Goal: Task Accomplishment & Management: Manage account settings

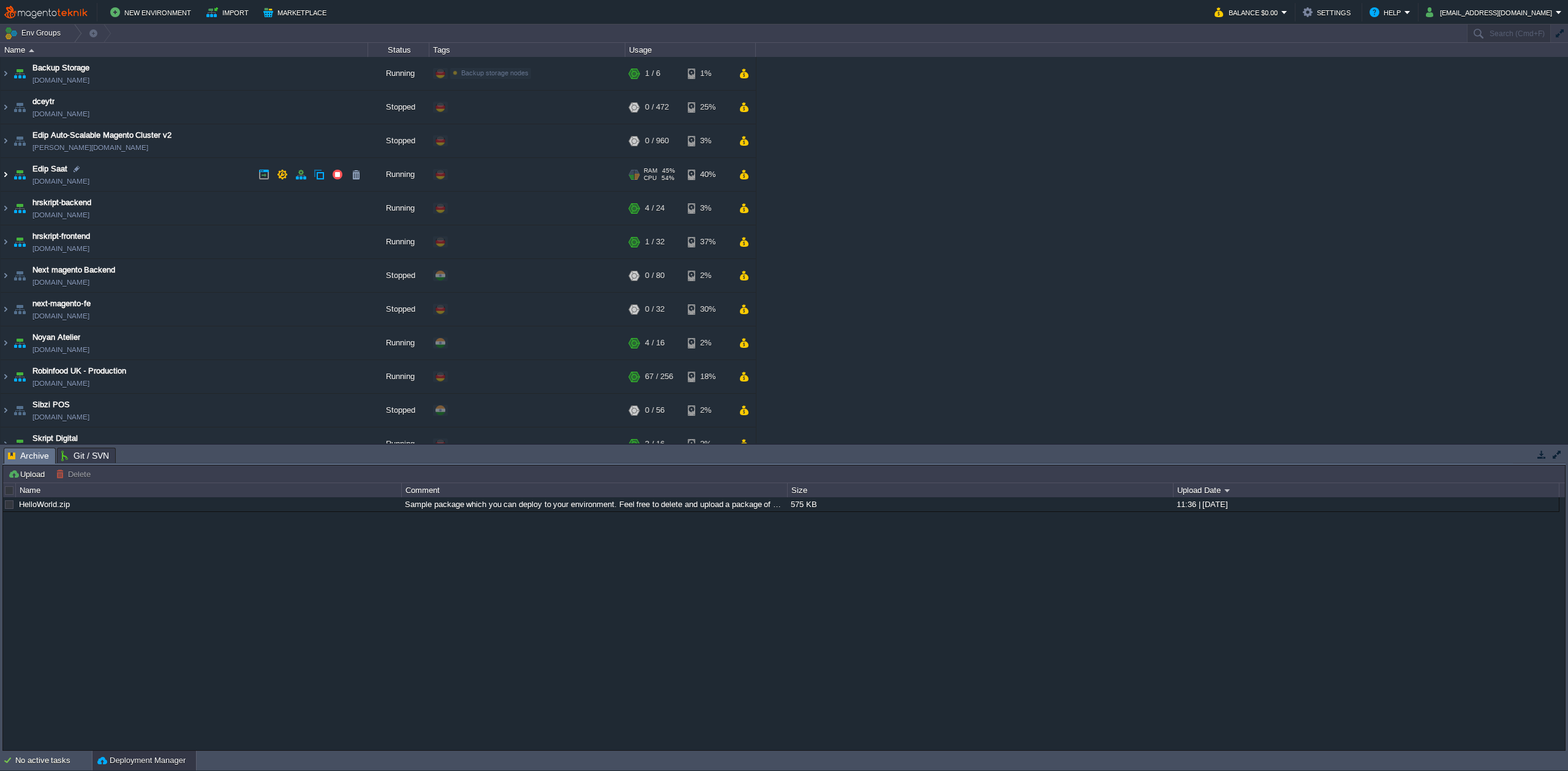
click at [2, 173] on img at bounding box center [6, 174] width 10 height 33
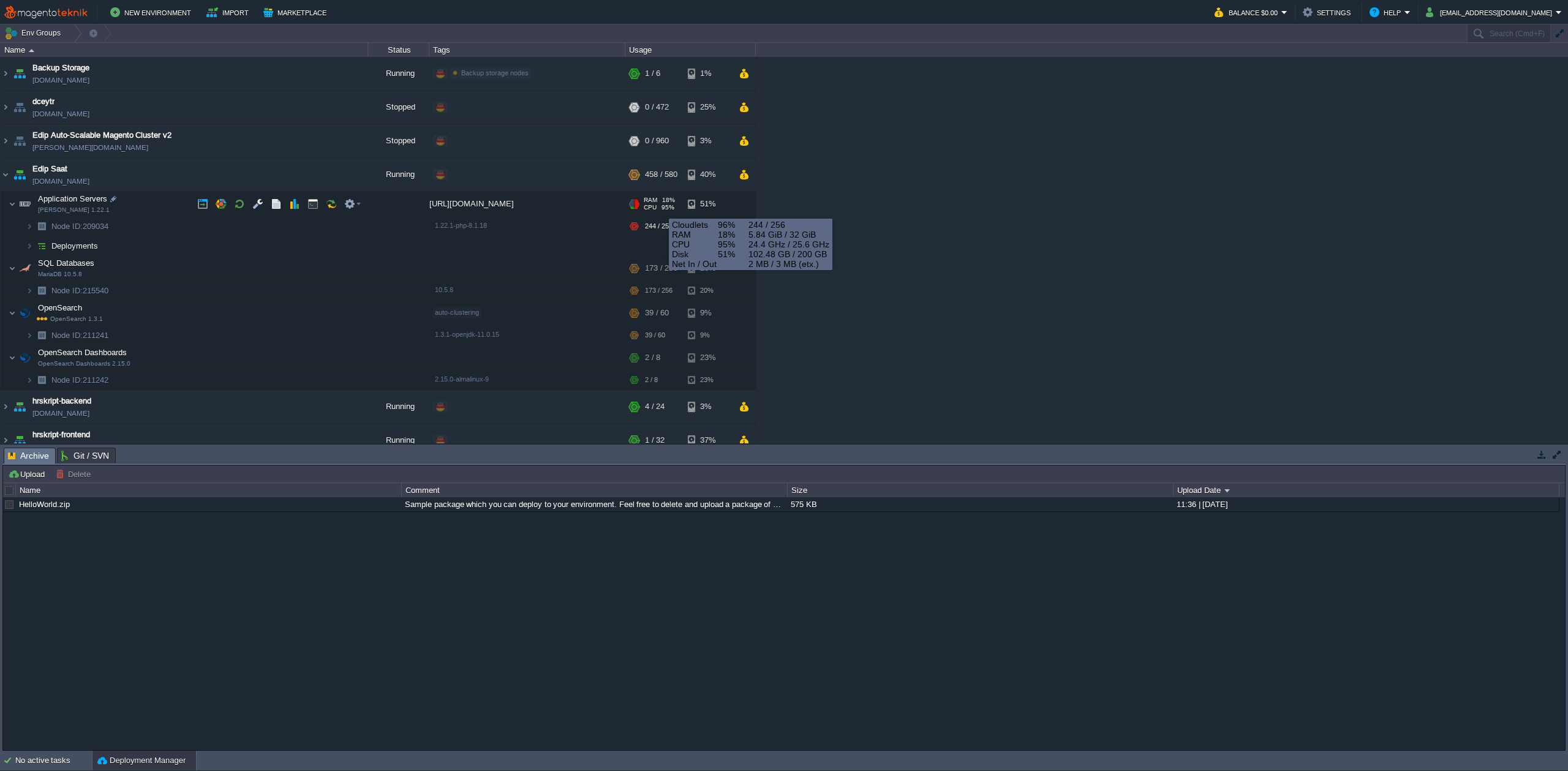
click at [660, 207] on div "CPU 95%" at bounding box center [659, 207] width 31 height 7
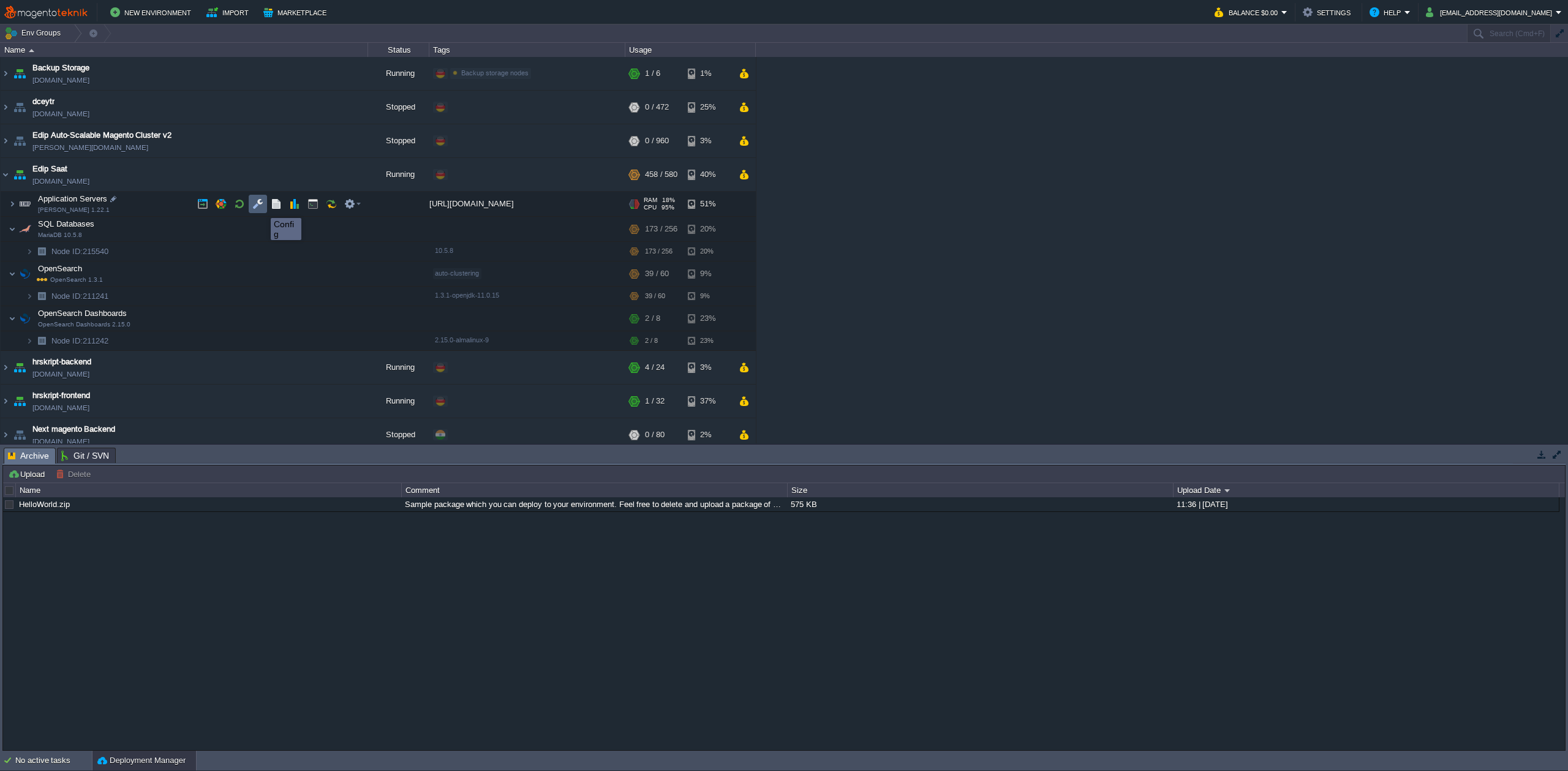
click at [262, 207] on button "button" at bounding box center [258, 204] width 11 height 11
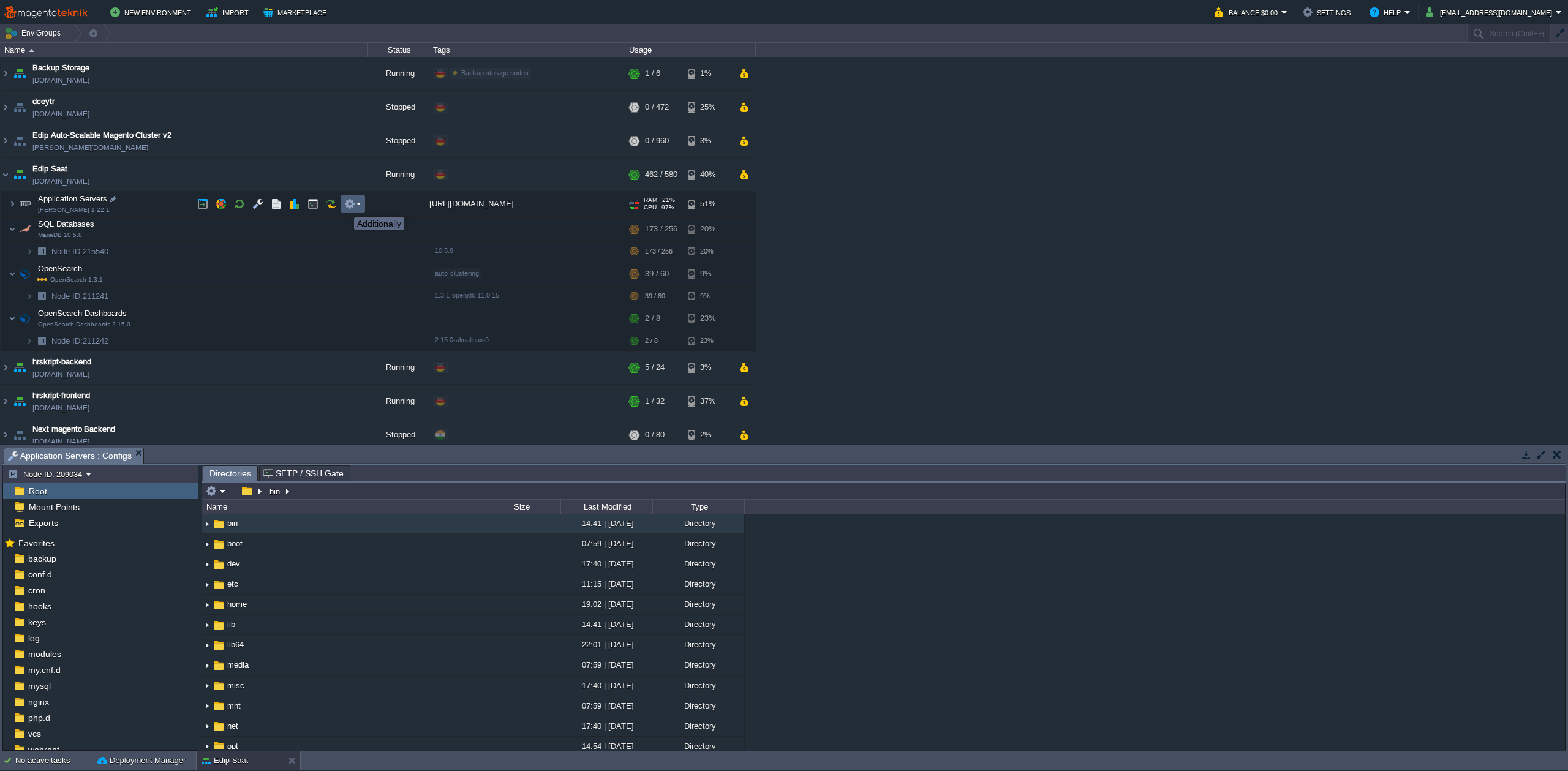
click at [351, 207] on button "button" at bounding box center [350, 204] width 11 height 11
click at [724, 203] on div "51%" at bounding box center [707, 204] width 39 height 25
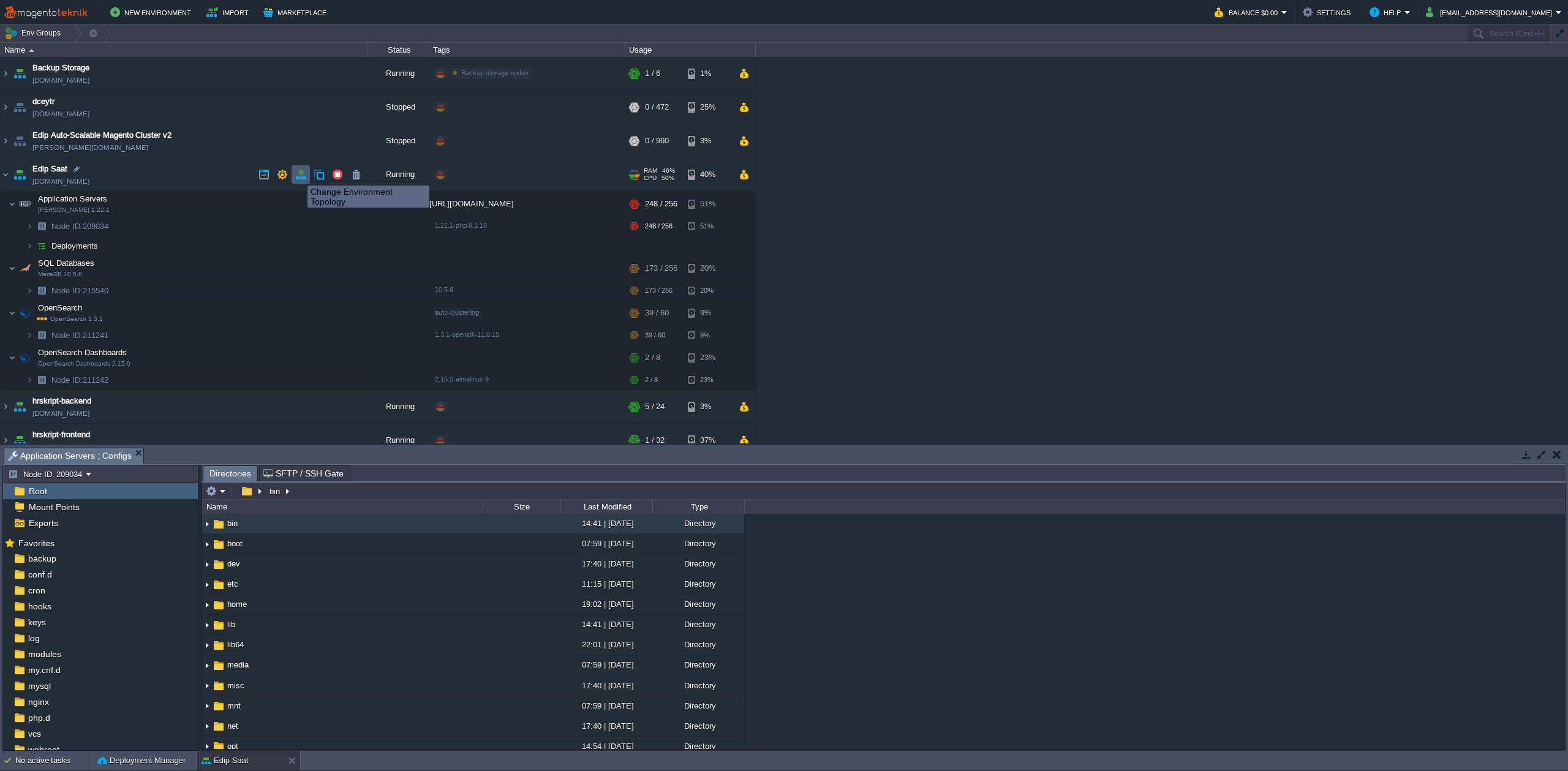
click at [298, 174] on button "button" at bounding box center [301, 174] width 11 height 11
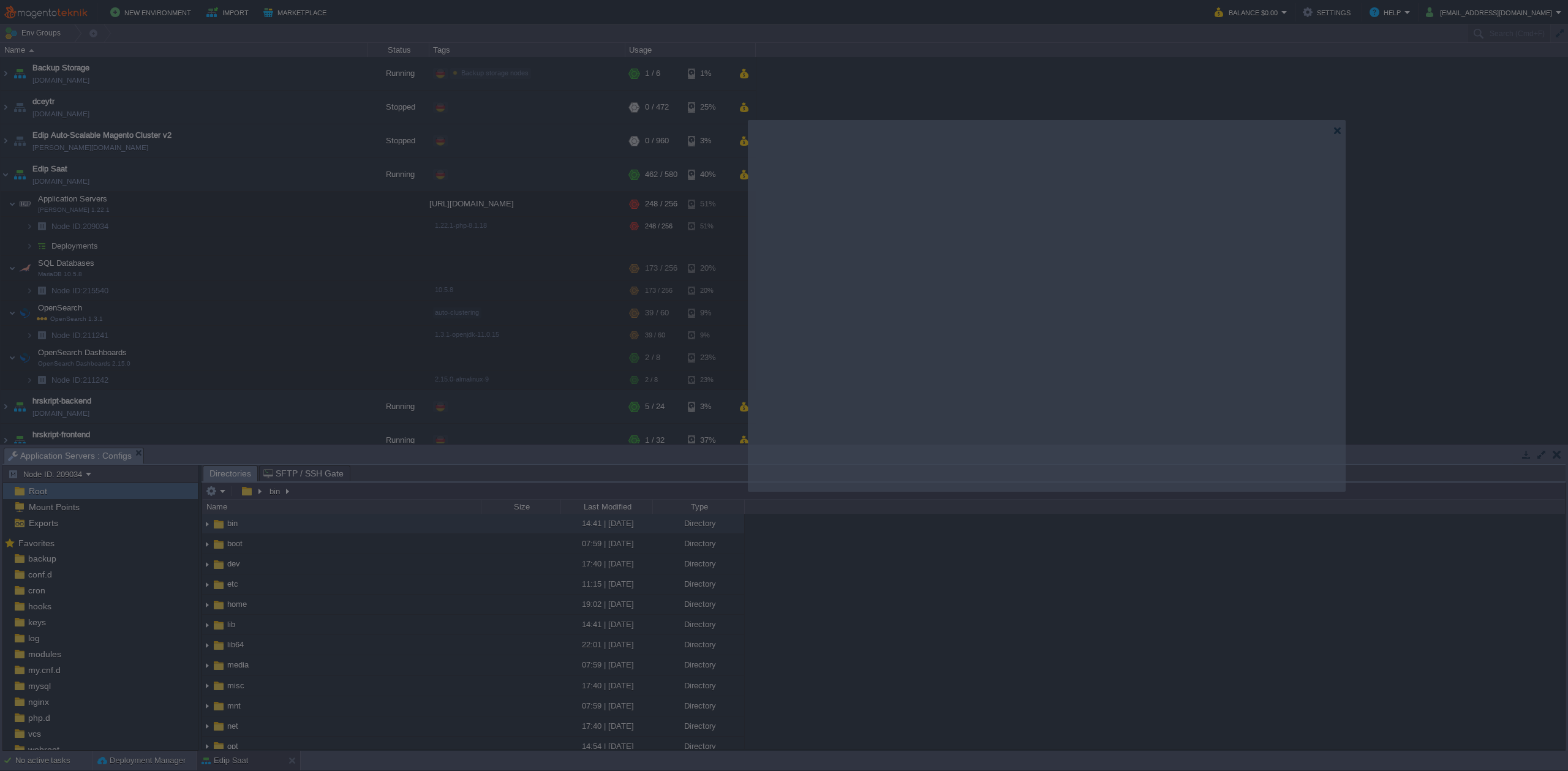
drag, startPoint x: 1043, startPoint y: 210, endPoint x: 1306, endPoint y: 129, distance: 275.2
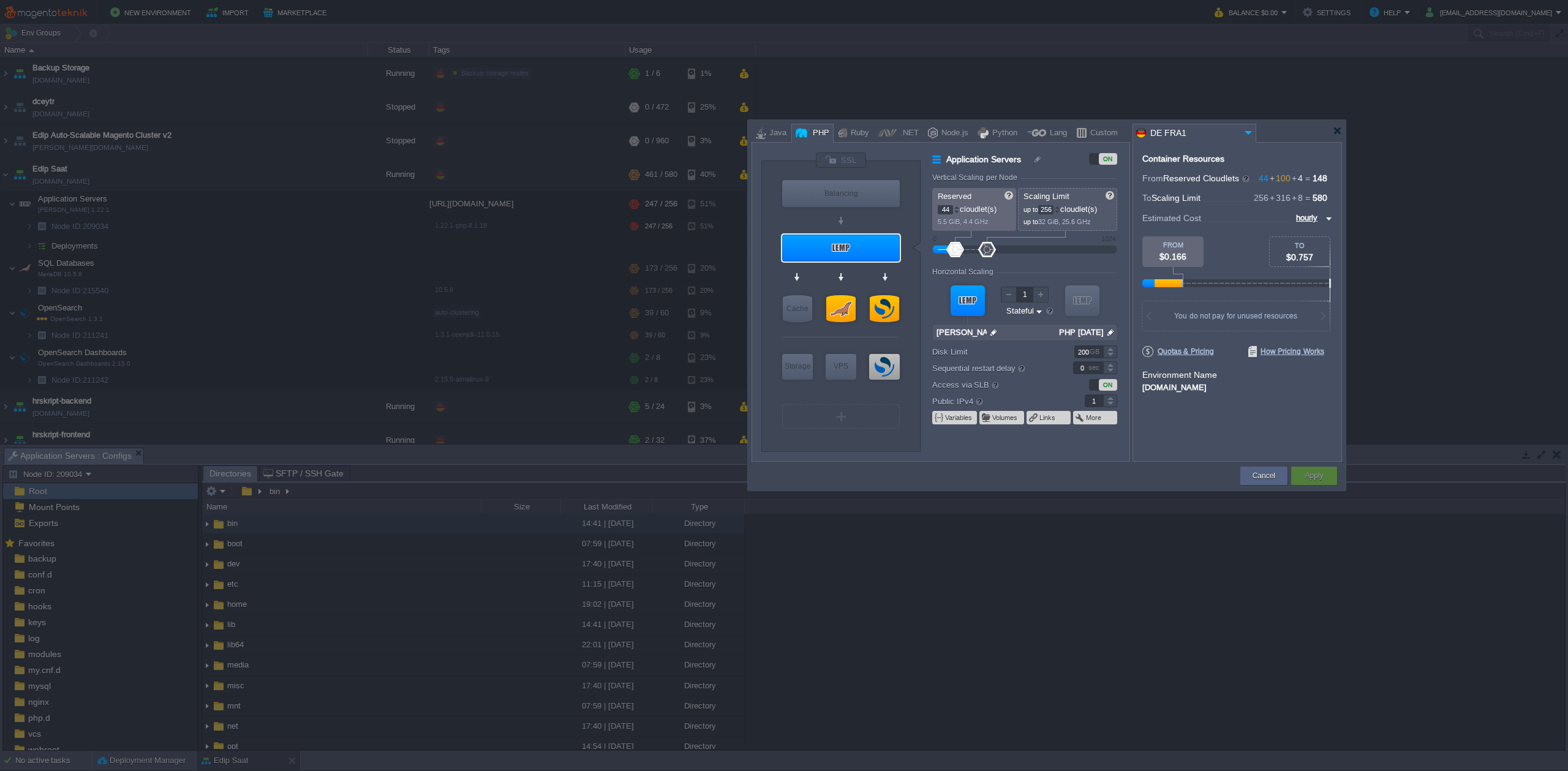
type input "NGINX 1.28.0"
click at [1342, 126] on div at bounding box center [1048, 131] width 594 height 22
click at [1336, 132] on div at bounding box center [1338, 130] width 9 height 9
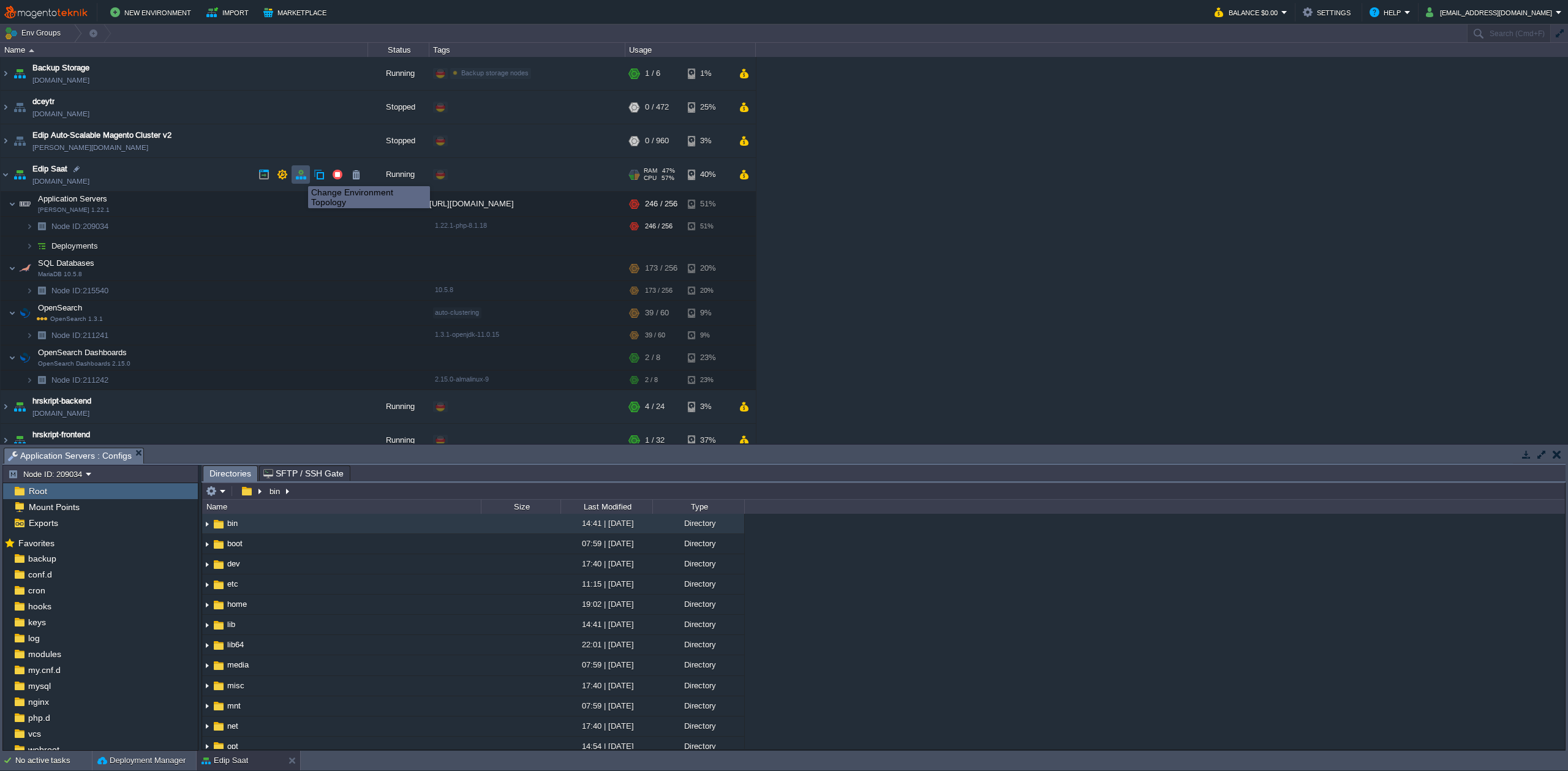
click at [299, 175] on button "button" at bounding box center [301, 174] width 11 height 11
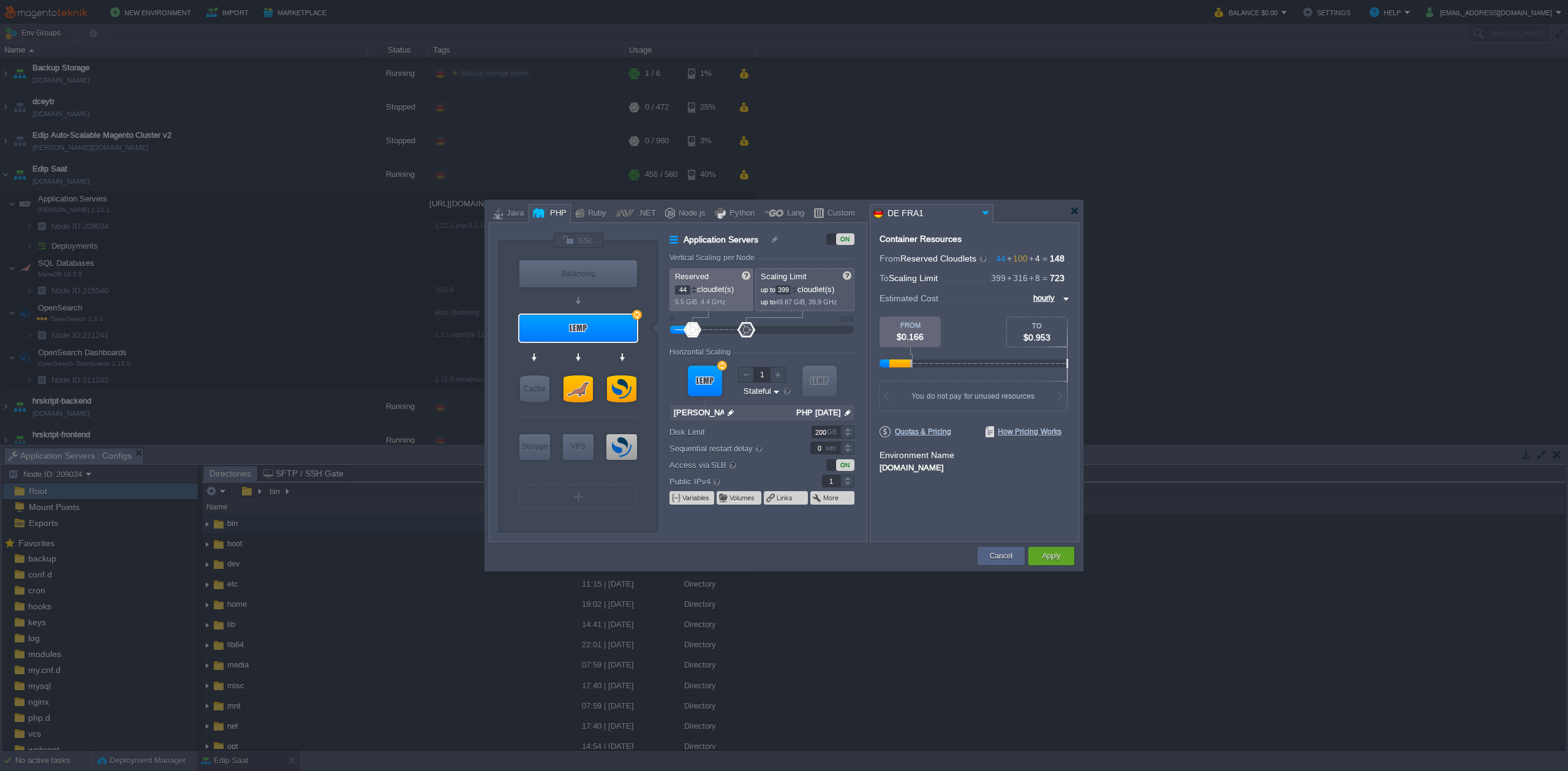
drag, startPoint x: 727, startPoint y: 325, endPoint x: 746, endPoint y: 323, distance: 19.1
click at [746, 323] on div at bounding box center [745, 330] width 17 height 16
type input "400"
click at [796, 288] on div at bounding box center [794, 287] width 6 height 5
click at [1045, 559] on button "Apply" at bounding box center [1051, 555] width 18 height 12
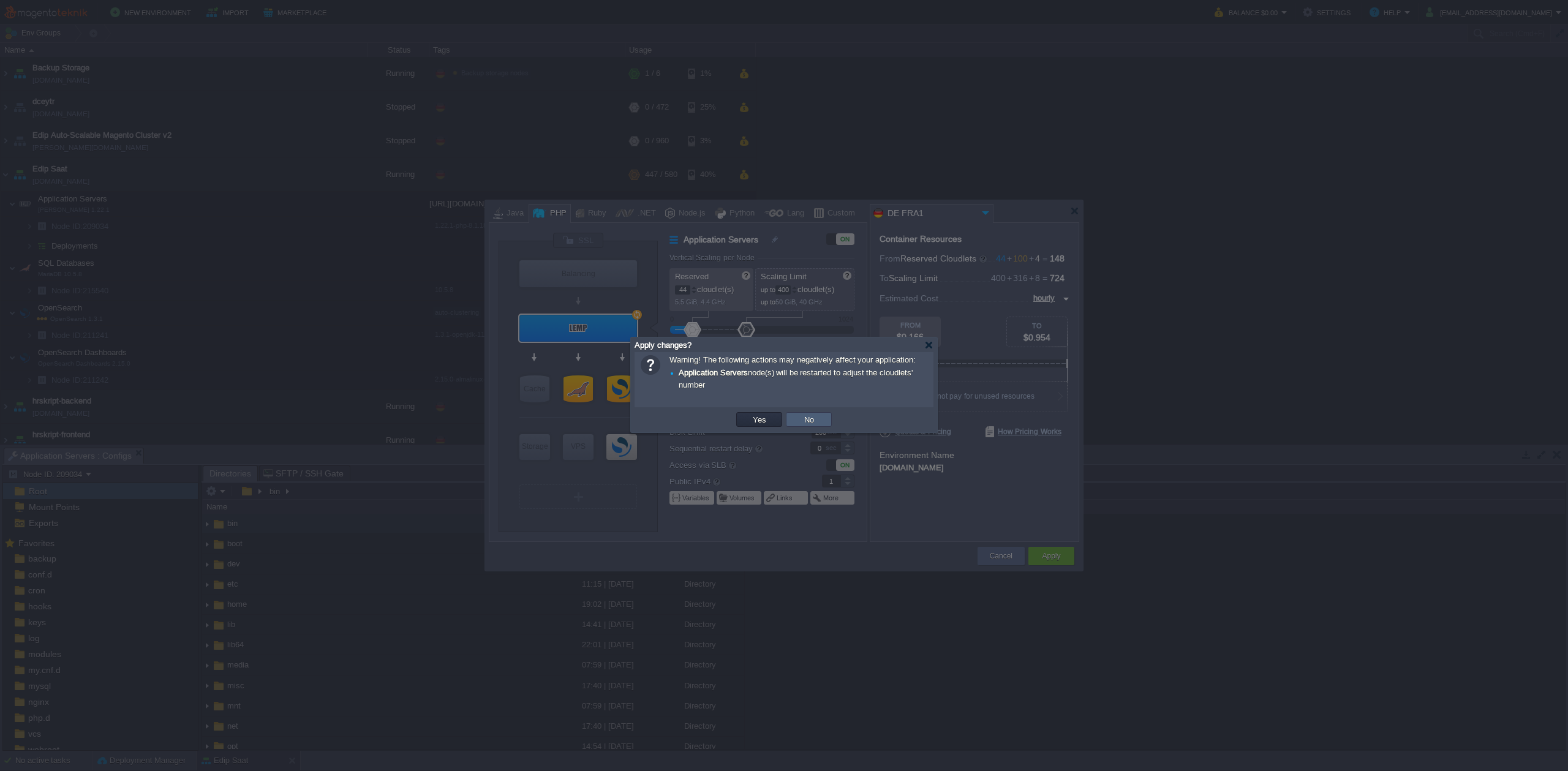
click at [792, 426] on td "No" at bounding box center [809, 419] width 46 height 15
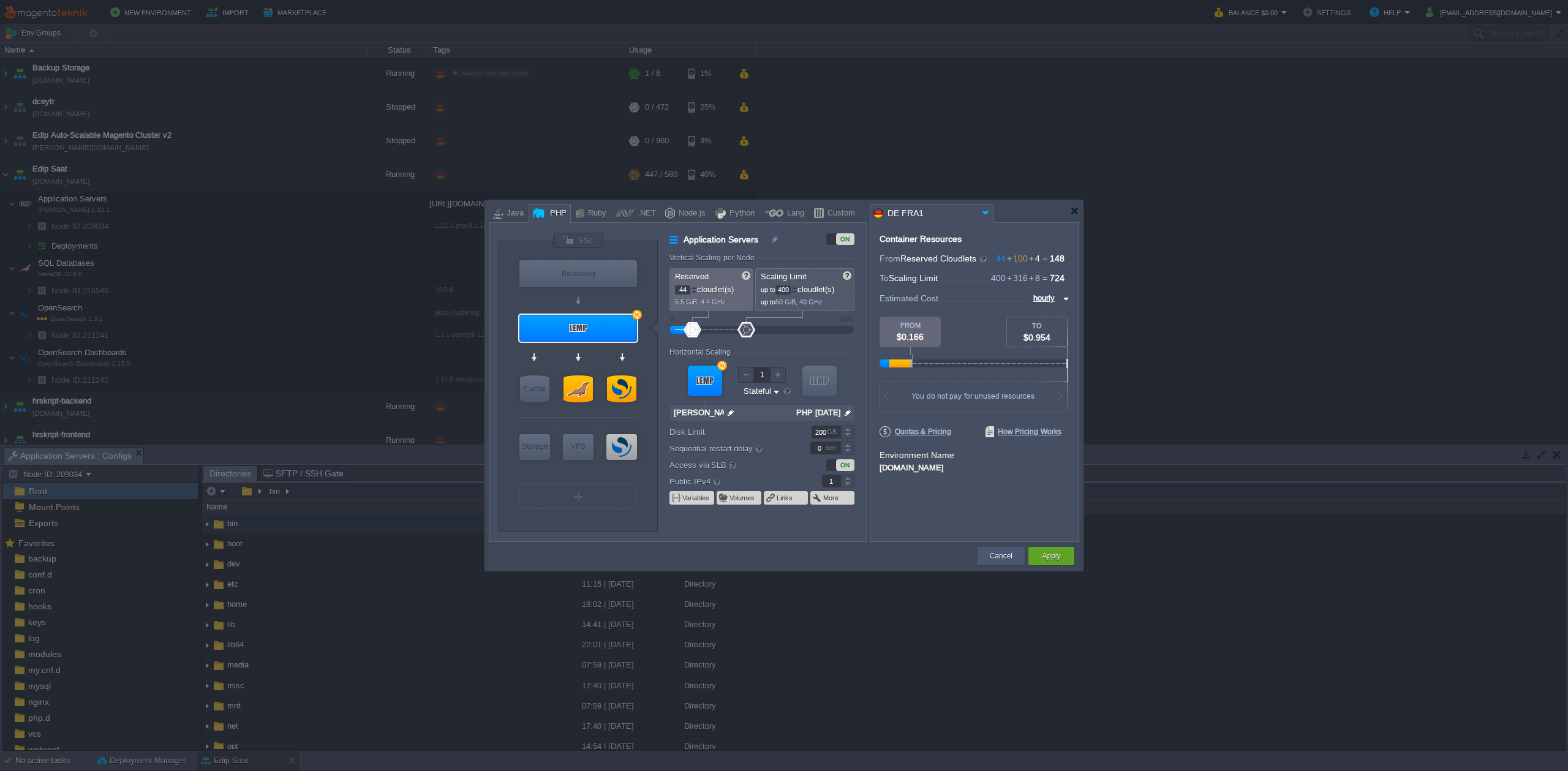
click at [1001, 564] on div "Cancel" at bounding box center [1001, 556] width 28 height 18
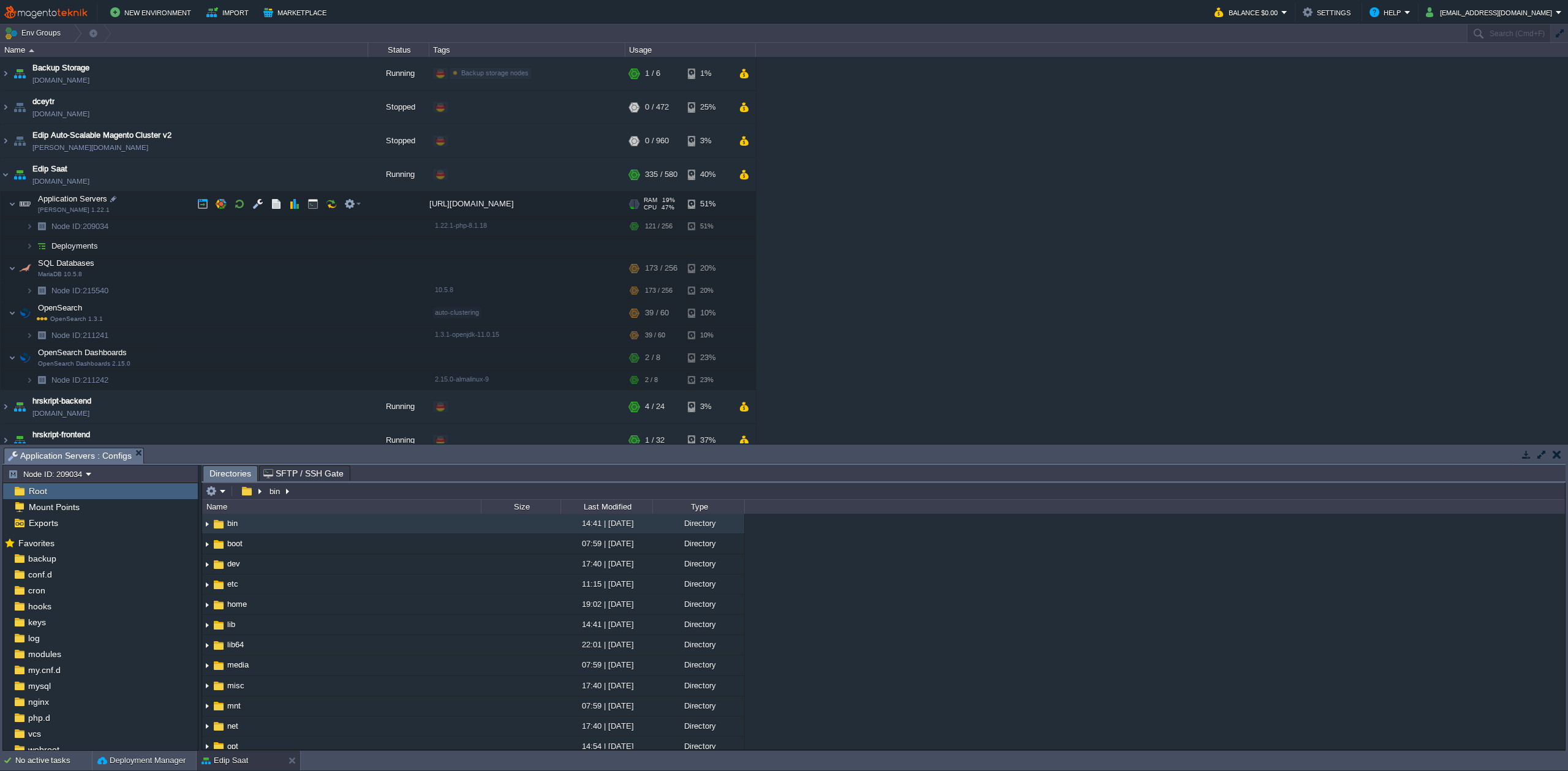
click at [656, 207] on div "CPU 47%" at bounding box center [659, 207] width 31 height 7
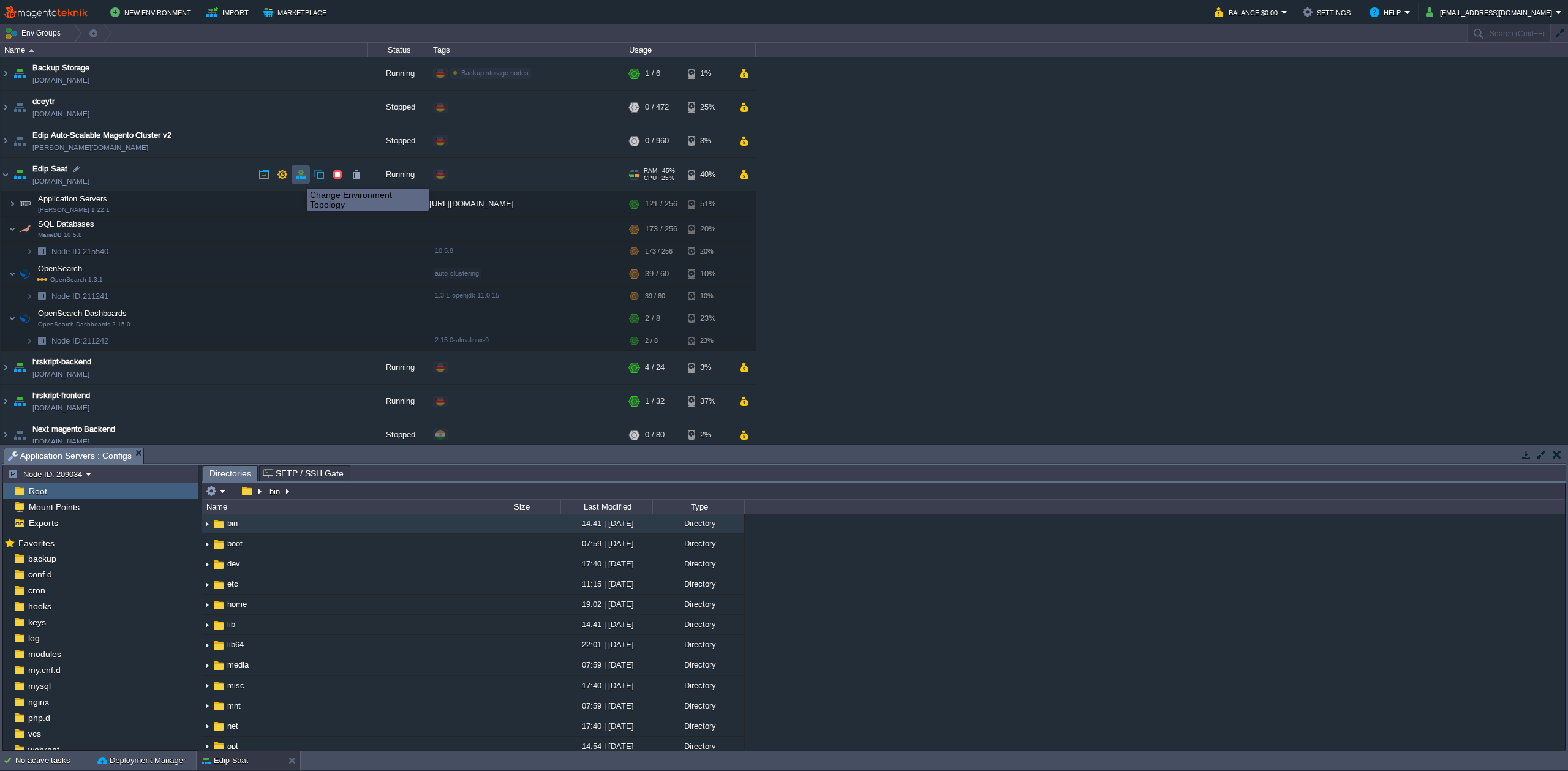
click at [297, 178] on button "button" at bounding box center [301, 174] width 11 height 11
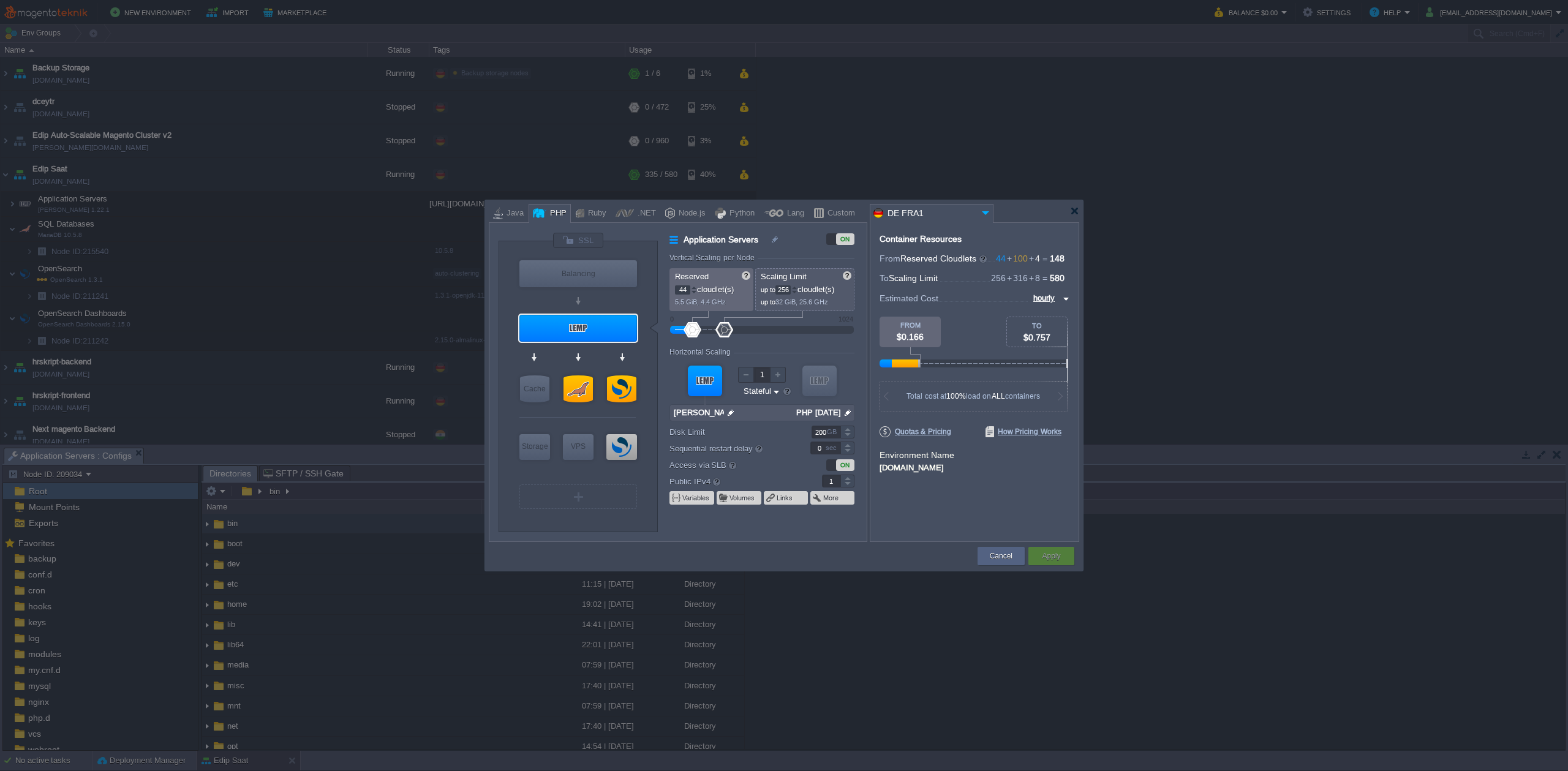
click at [779, 290] on input "256" at bounding box center [783, 290] width 16 height 9
type input "400"
click at [771, 340] on form "Vertical Scaling per Node Reserved 44 cloudlet(s) 5.5 GiB, 4.4 GHz Scaling Limi…" at bounding box center [767, 397] width 196 height 288
drag, startPoint x: 850, startPoint y: 207, endPoint x: 890, endPoint y: 229, distance: 45.7
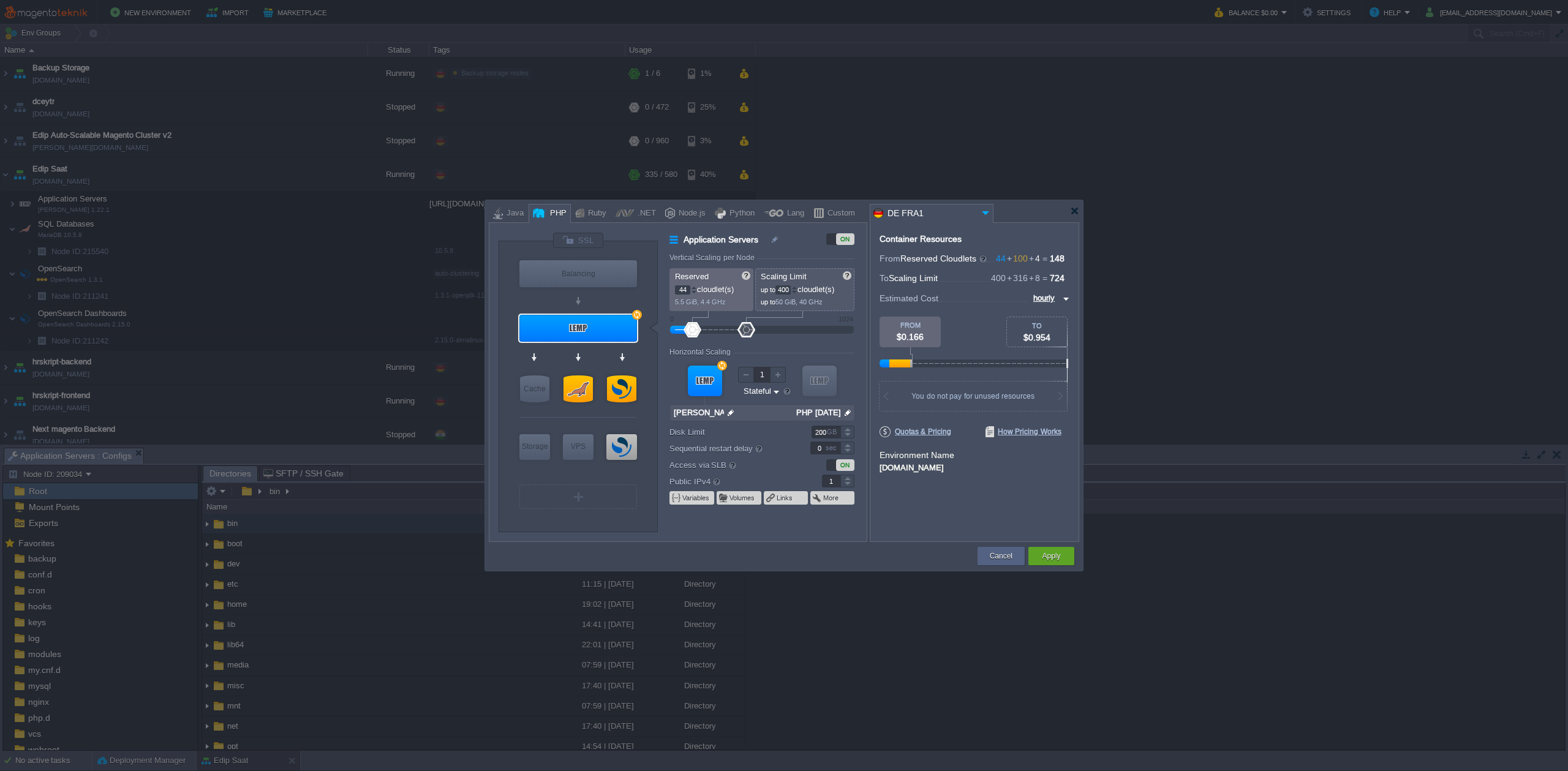
click at [890, 229] on div "VM Balancing VM Application Servers VM Cache VM SQL VM NoSQL VM Storage VM VPS …" at bounding box center [783, 386] width 598 height 371
click at [1058, 558] on button "Apply" at bounding box center [1051, 555] width 18 height 12
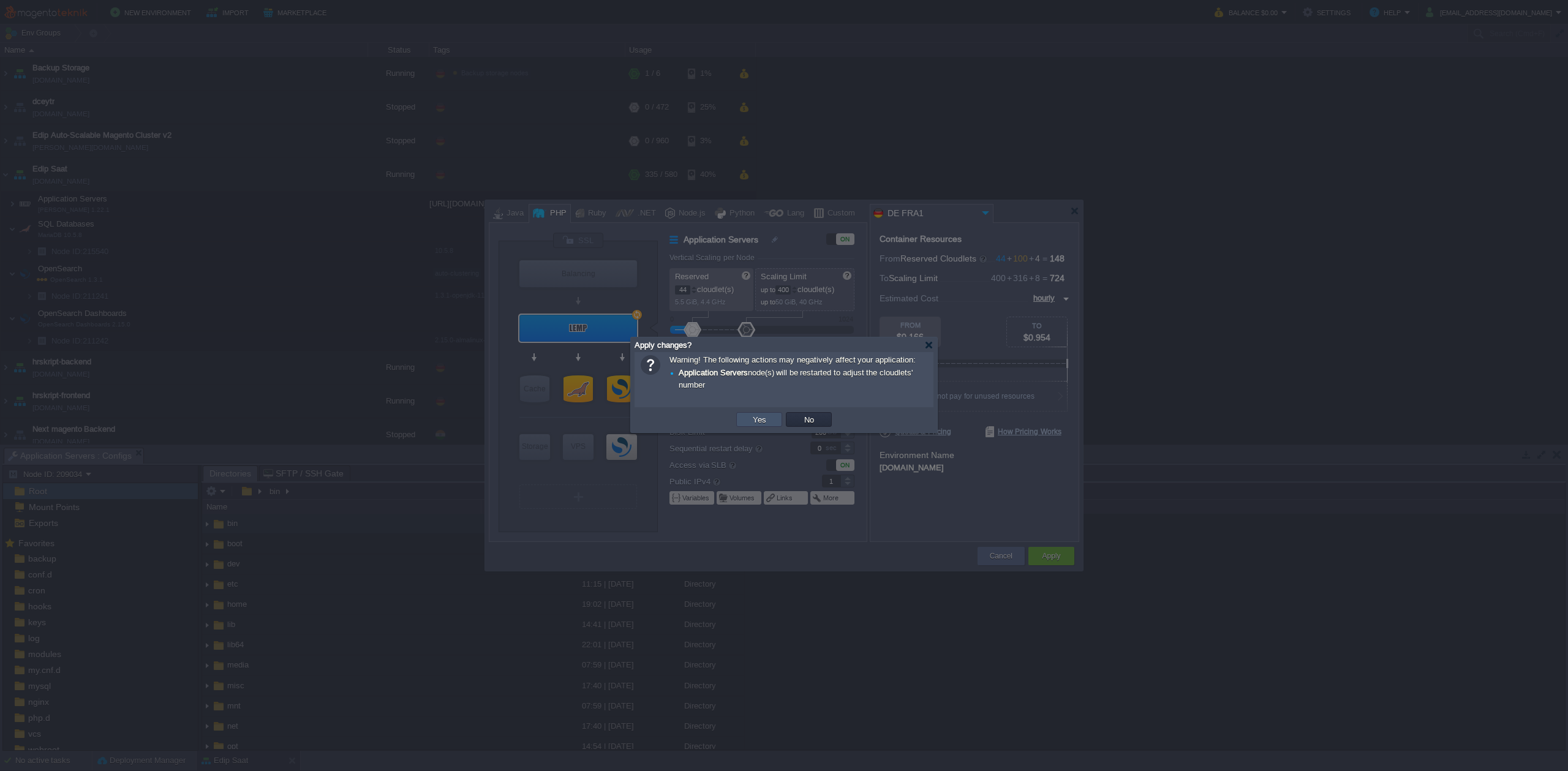
click at [765, 419] on button "Yes" at bounding box center [759, 419] width 21 height 11
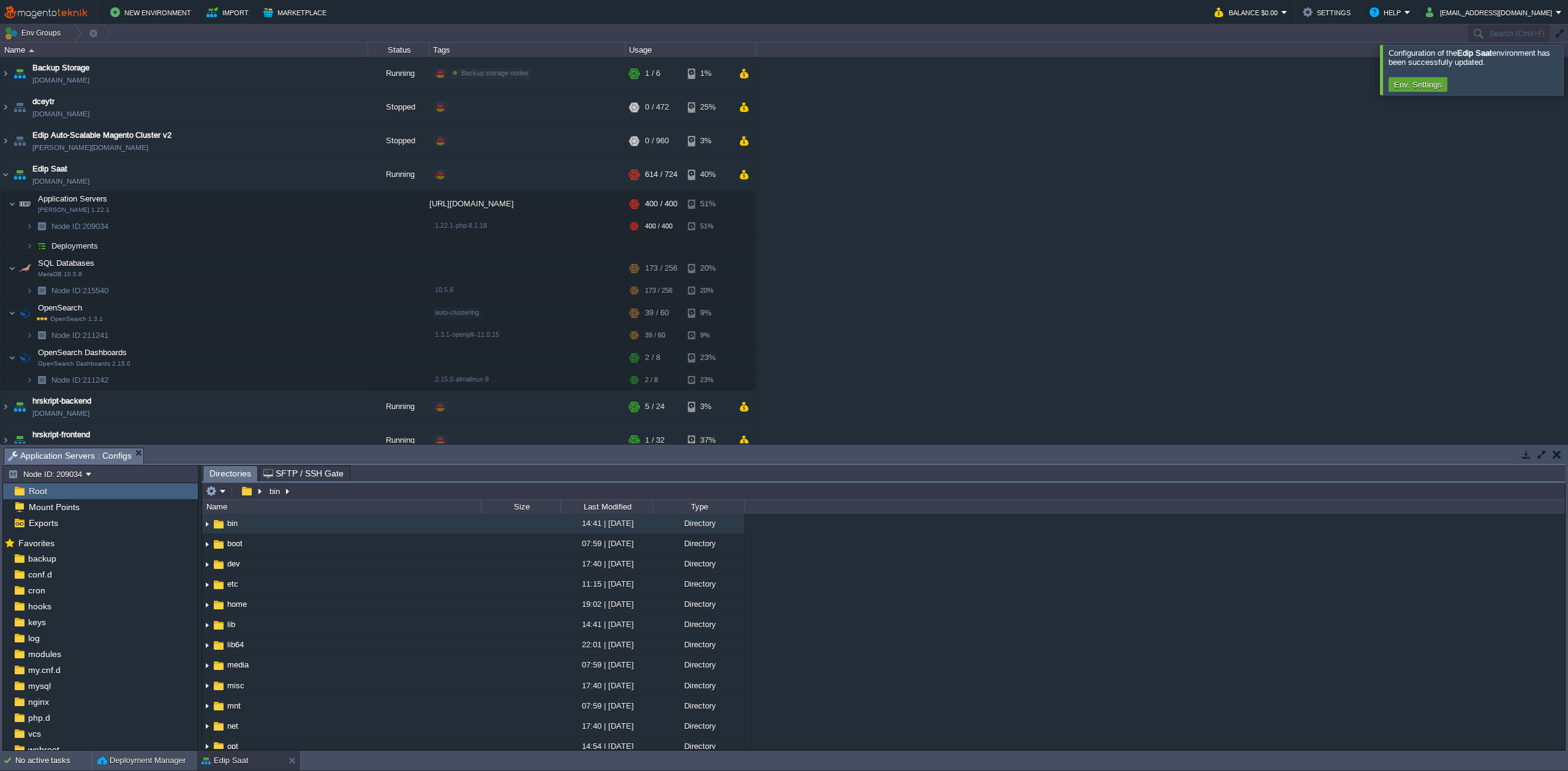
click at [1091, 228] on div "Backup Storage [DOMAIN_NAME] Running Backup storage nodes Edit RAM 3% CPU 1% 1 …" at bounding box center [784, 250] width 1568 height 386
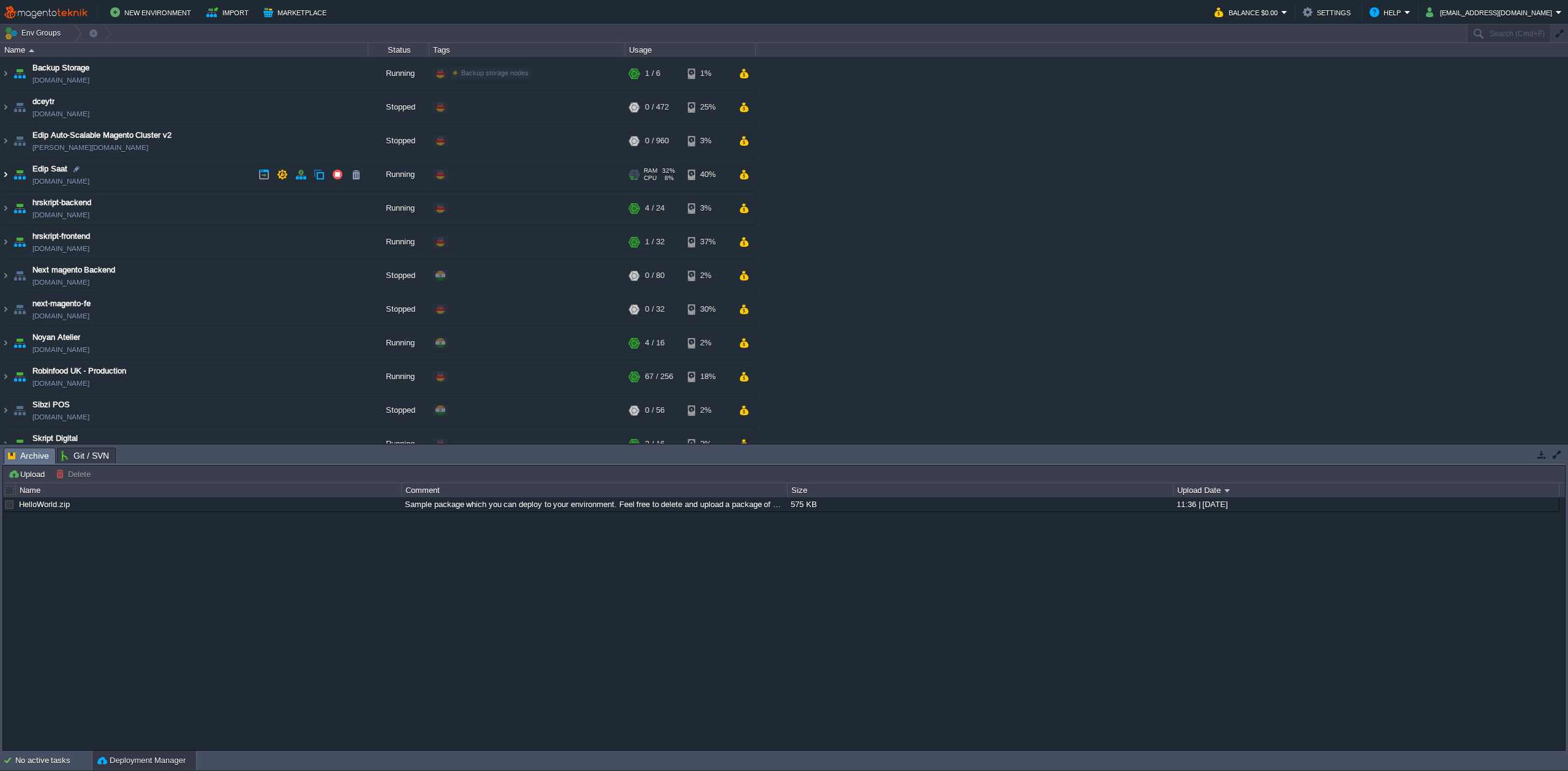
click at [8, 175] on img at bounding box center [6, 174] width 10 height 33
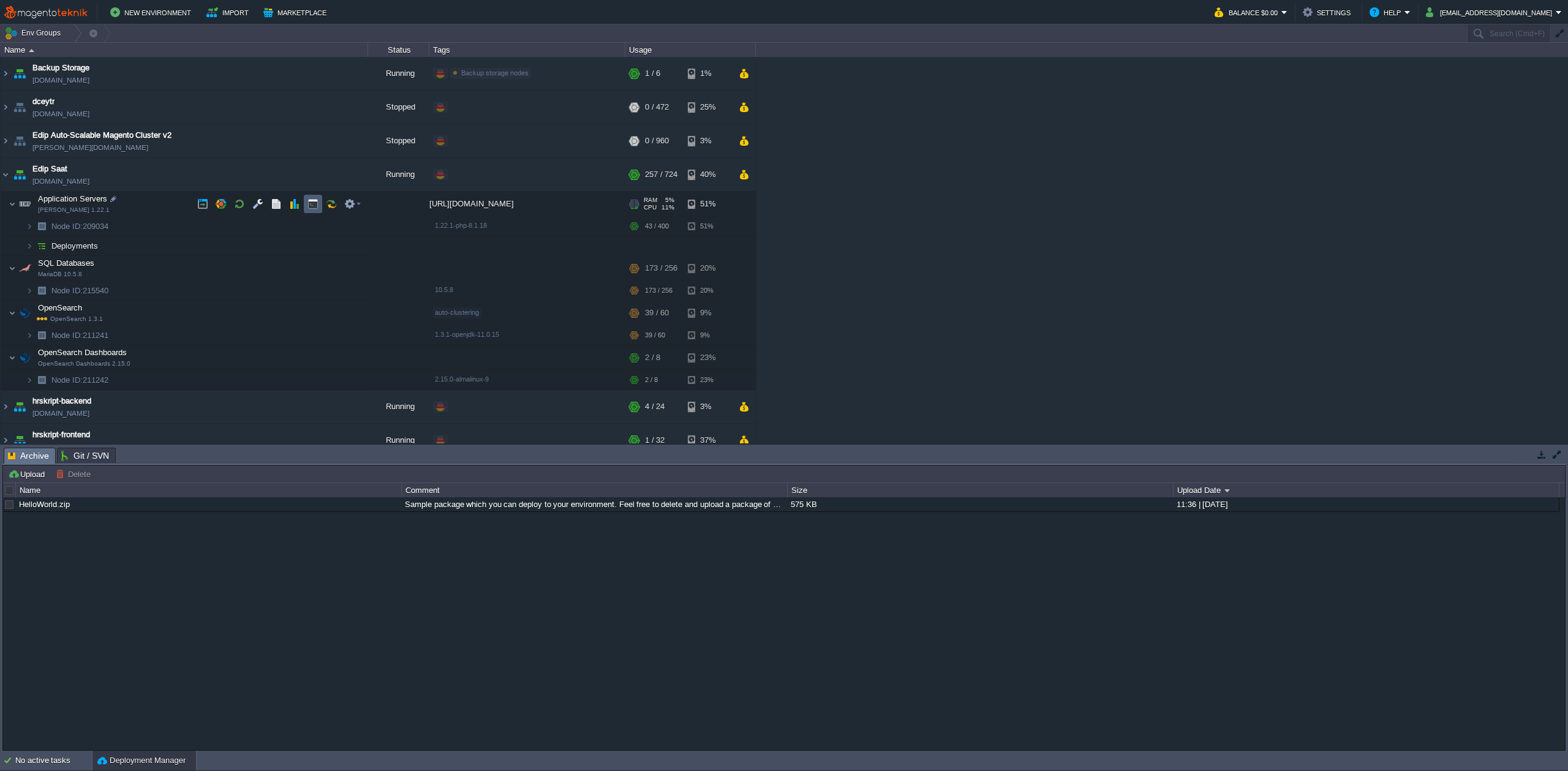
click at [308, 207] on button "button" at bounding box center [313, 204] width 11 height 11
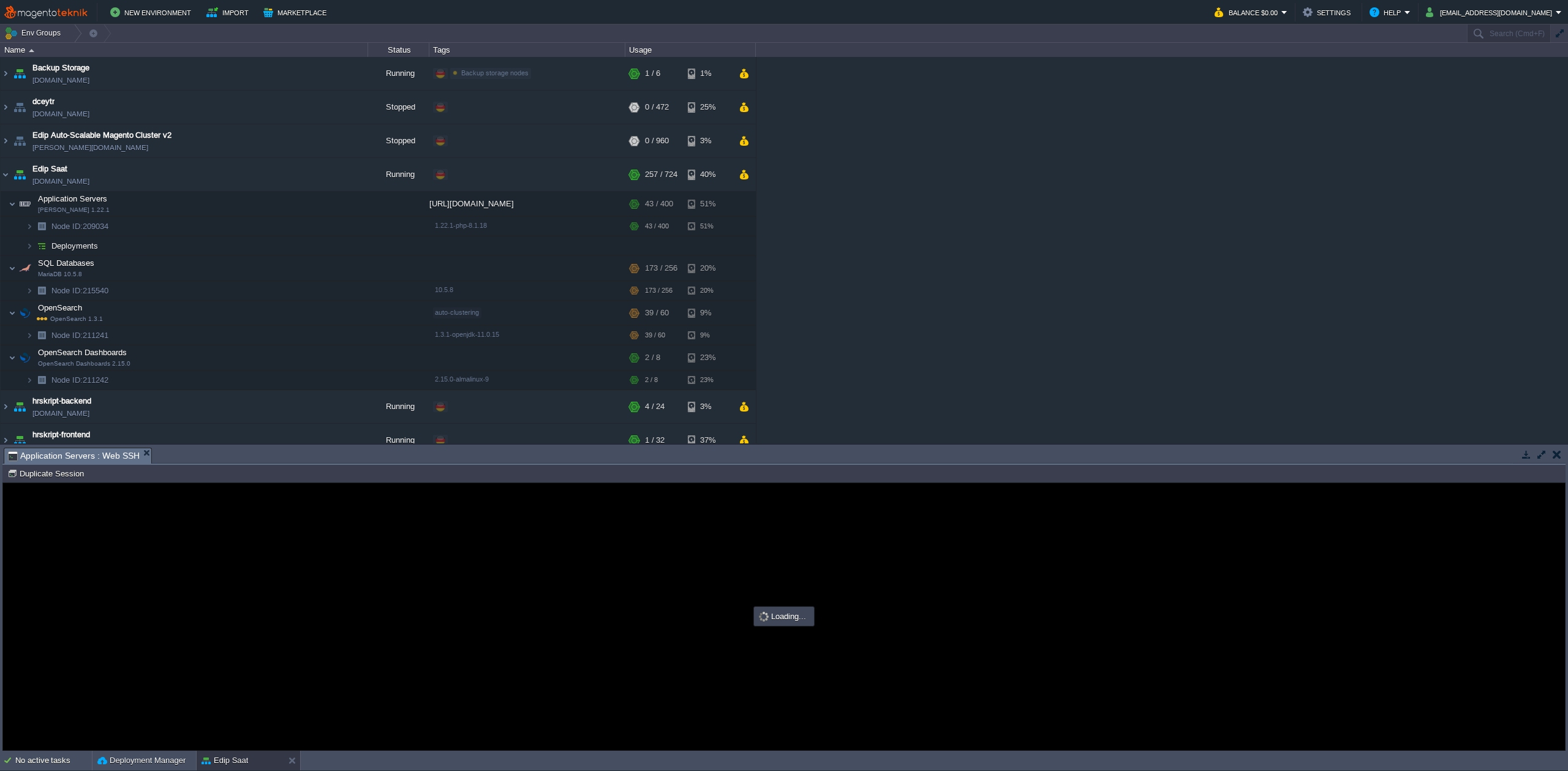
type input "#000000"
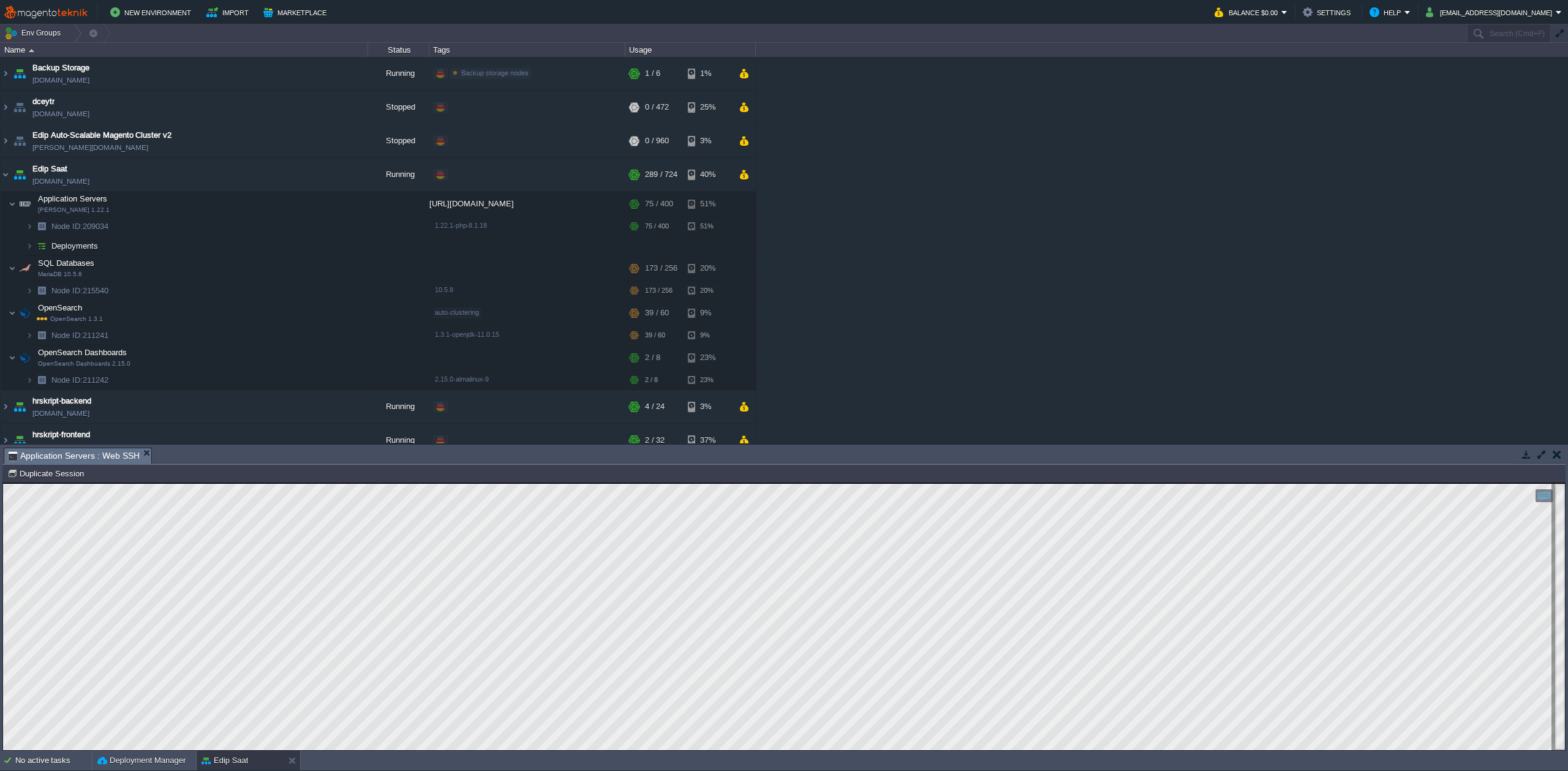
click at [3, 483] on html "Copy: Cmd + C Paste: Cmd + V Settings: Ctrl + Shift + Alt 0" at bounding box center [783, 483] width 1562 height 0
